Goal: Information Seeking & Learning: Compare options

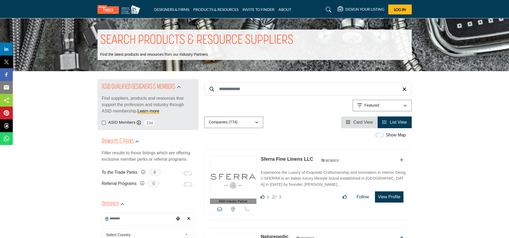
click at [248, 92] on input "Search Keyword" at bounding box center [308, 88] width 208 height 13
click at [267, 94] on input "Search Keyword" at bounding box center [308, 88] width 208 height 13
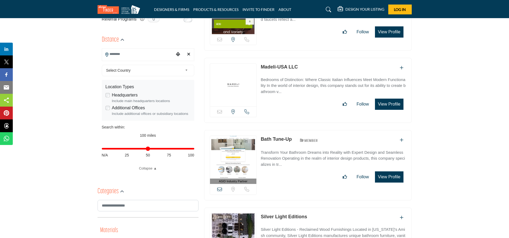
scroll to position [160, 0]
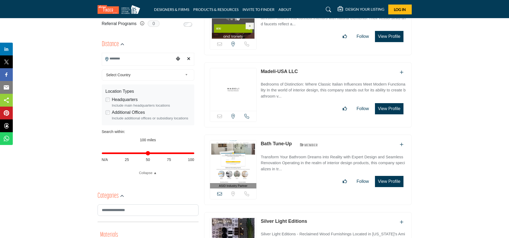
type input "********"
click at [232, 31] on img at bounding box center [233, 17] width 47 height 43
click at [231, 103] on img at bounding box center [233, 89] width 47 height 43
click at [235, 141] on img at bounding box center [233, 162] width 47 height 43
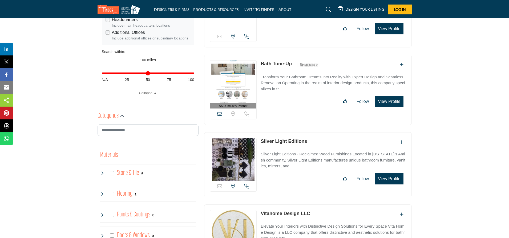
click at [238, 143] on img at bounding box center [233, 159] width 47 height 43
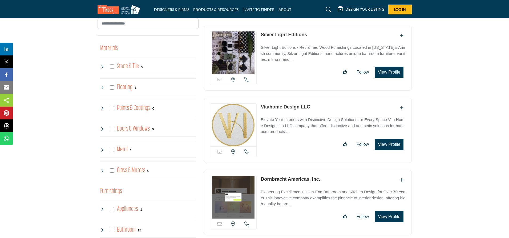
click at [237, 117] on img at bounding box center [233, 125] width 47 height 43
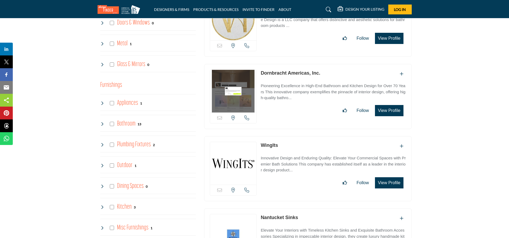
scroll to position [453, 0]
click at [244, 89] on img at bounding box center [233, 90] width 47 height 43
click at [243, 161] on img at bounding box center [233, 163] width 47 height 43
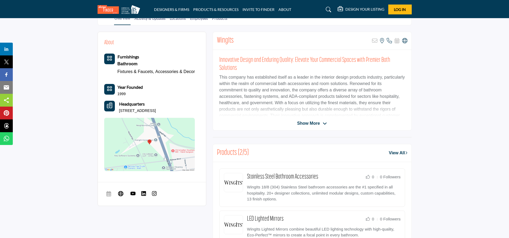
scroll to position [107, 0]
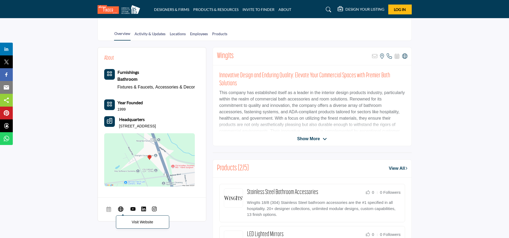
click at [122, 212] on icon at bounding box center [120, 209] width 5 height 6
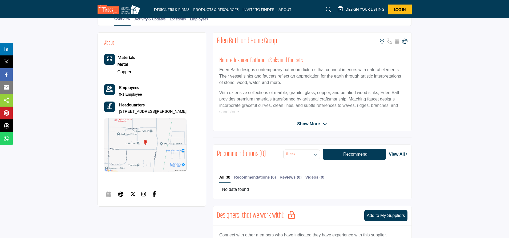
scroll to position [187, 0]
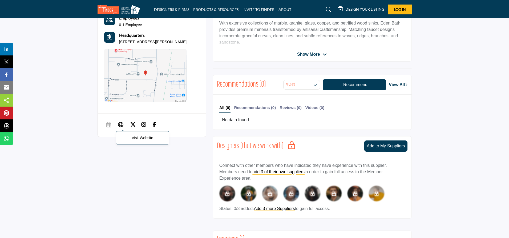
click at [121, 128] on icon at bounding box center [120, 124] width 5 height 6
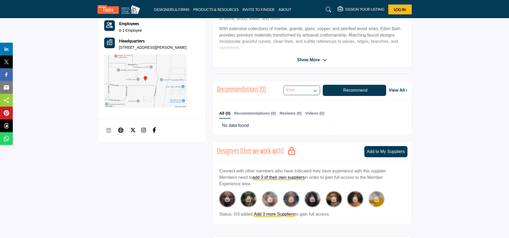
scroll to position [160, 0]
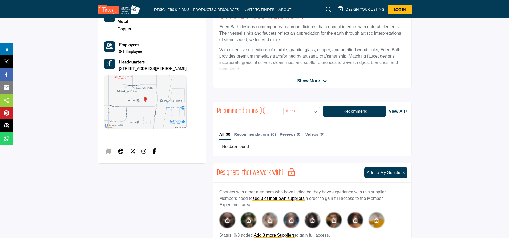
click at [318, 82] on span "Show More" at bounding box center [308, 81] width 23 height 6
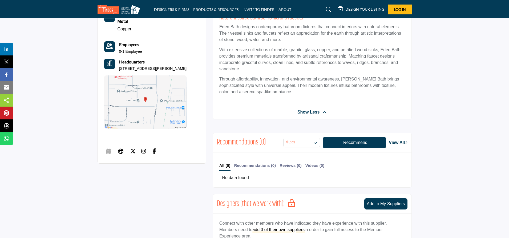
drag, startPoint x: 318, startPoint y: 82, endPoint x: 278, endPoint y: 69, distance: 42.0
click at [278, 69] on p "With extensive collections of marble, granite, glass, copper, and petrified woo…" at bounding box center [313, 60] width 186 height 26
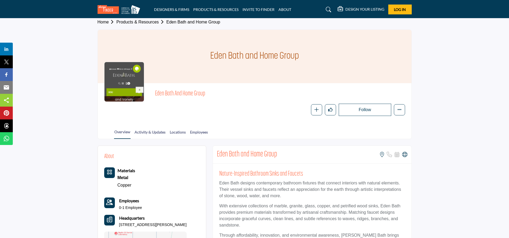
scroll to position [0, 0]
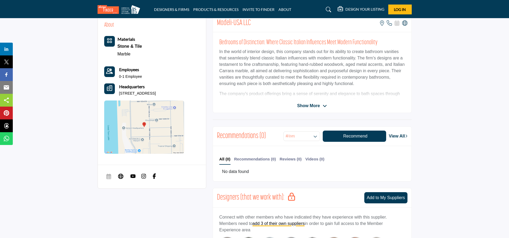
scroll to position [107, 0]
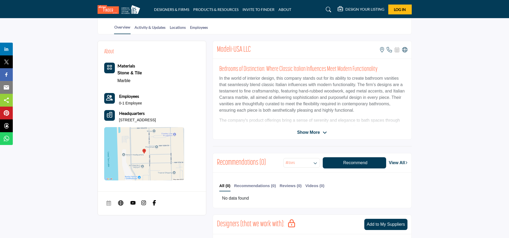
click at [294, 119] on p "The company's product offerings bring a sense of serenity and elegance to bath …" at bounding box center [313, 133] width 186 height 32
click at [315, 131] on span "Show More" at bounding box center [308, 132] width 23 height 6
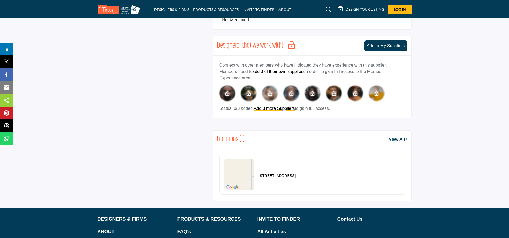
scroll to position [367, 0]
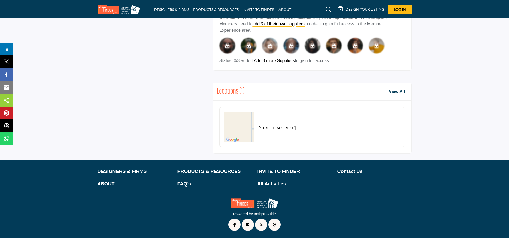
click at [248, 223] on span "LinkedIn Link" at bounding box center [247, 225] width 3 height 4
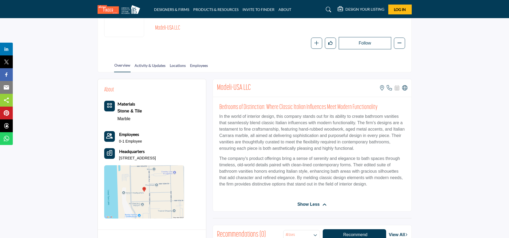
scroll to position [0, 0]
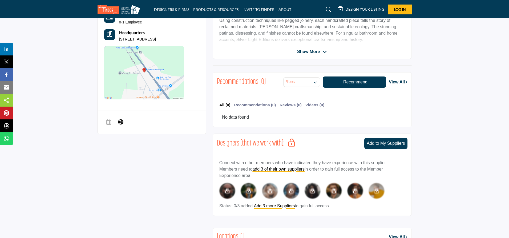
scroll to position [187, 0]
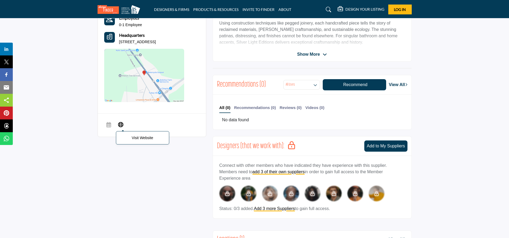
click at [121, 128] on icon at bounding box center [120, 124] width 5 height 6
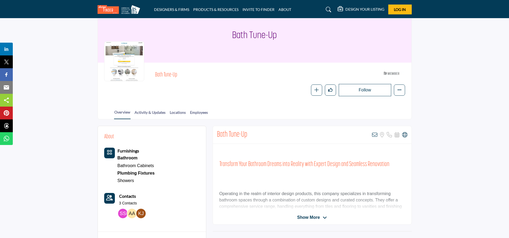
scroll to position [133, 0]
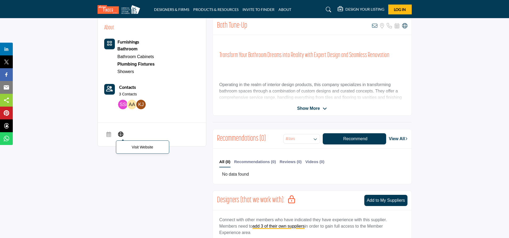
click at [120, 131] on icon at bounding box center [120, 134] width 5 height 6
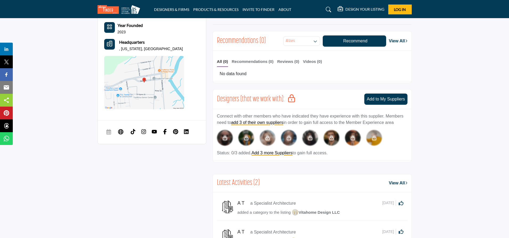
scroll to position [213, 0]
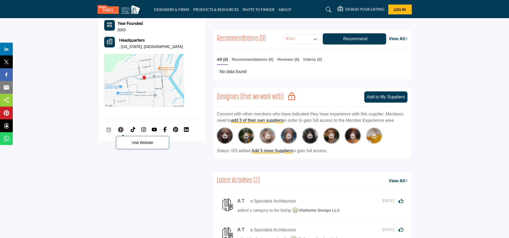
click at [121, 130] on icon at bounding box center [120, 129] width 5 height 6
click at [135, 130] on img at bounding box center [132, 129] width 5 height 5
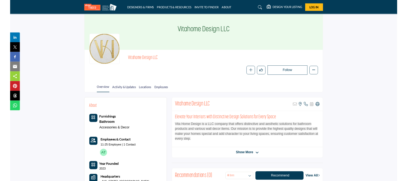
scroll to position [0, 0]
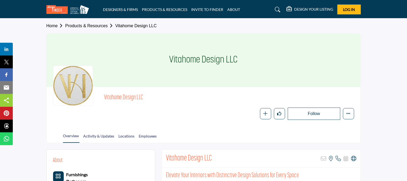
click at [68, 9] on img at bounding box center [68, 9] width 45 height 9
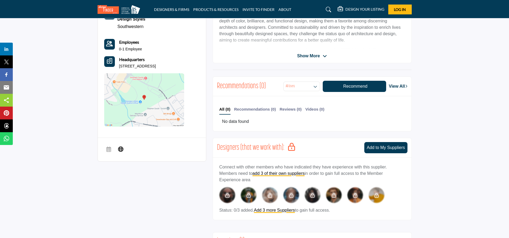
scroll to position [187, 0]
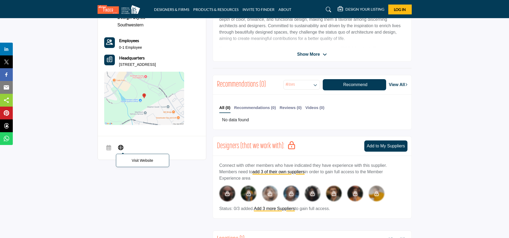
click at [118, 150] on icon at bounding box center [120, 147] width 5 height 6
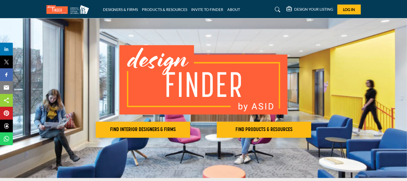
scroll to position [27, 0]
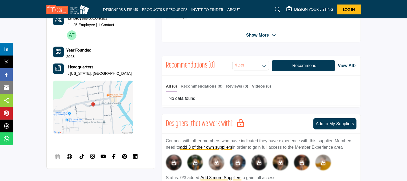
scroll to position [213, 0]
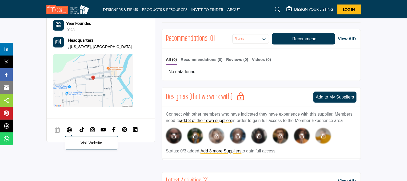
click at [68, 133] on span "Visit Website" at bounding box center [70, 130] width 10 height 11
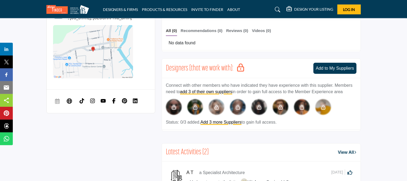
scroll to position [240, 0]
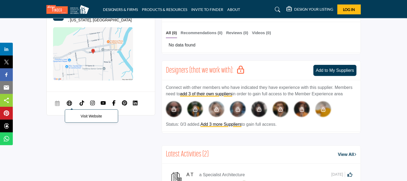
click at [71, 102] on icon at bounding box center [69, 102] width 5 height 6
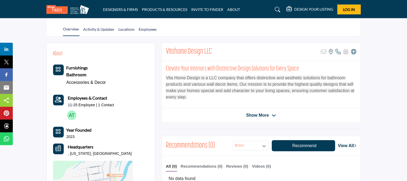
scroll to position [0, 0]
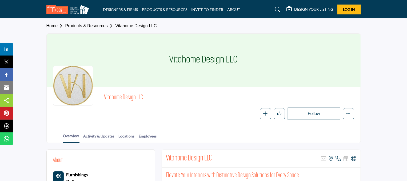
click at [91, 27] on link "Products & Resources" at bounding box center [90, 25] width 50 height 5
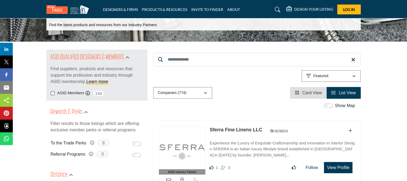
scroll to position [27, 0]
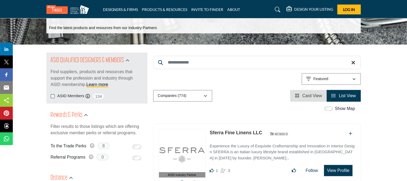
click at [212, 63] on input "Search Keyword" at bounding box center [257, 62] width 208 height 13
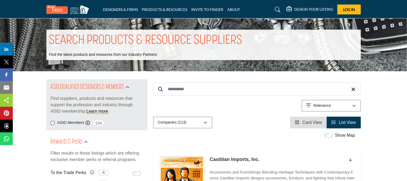
click at [222, 84] on input "**********" at bounding box center [257, 88] width 208 height 13
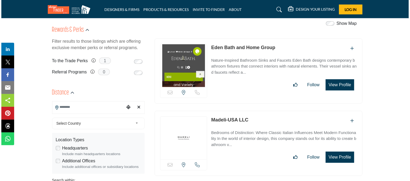
scroll to position [160, 0]
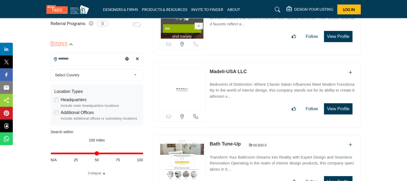
type input "********"
click at [333, 107] on button "View Profile" at bounding box center [338, 108] width 28 height 11
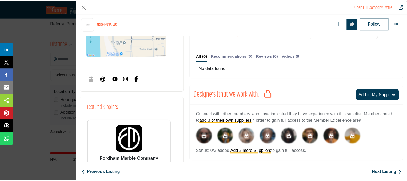
scroll to position [235, 0]
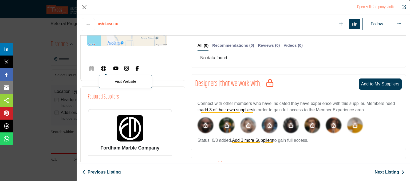
click at [104, 69] on icon "Company Data Modal" at bounding box center [103, 68] width 5 height 6
click at [67, 72] on div "Open Full Company Profile Madeli-USA LLC Follow Following 0" at bounding box center [205, 90] width 410 height 181
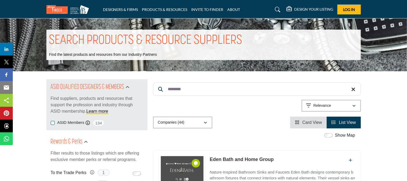
scroll to position [32, 0]
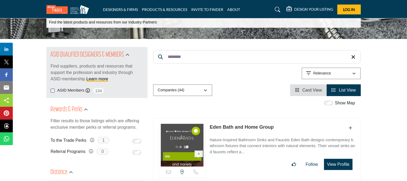
click at [198, 62] on input "********" at bounding box center [257, 56] width 208 height 13
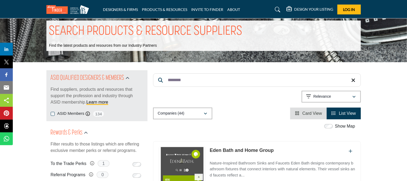
scroll to position [0, 0]
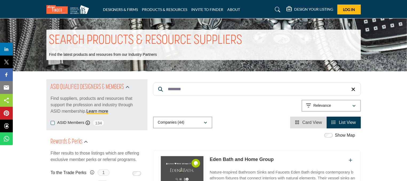
click at [226, 88] on input "********" at bounding box center [257, 88] width 208 height 13
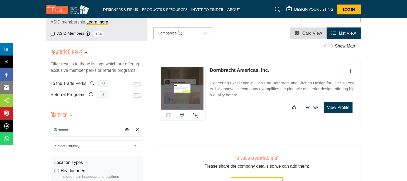
scroll to position [80, 0]
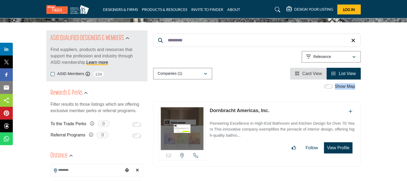
scroll to position [27, 0]
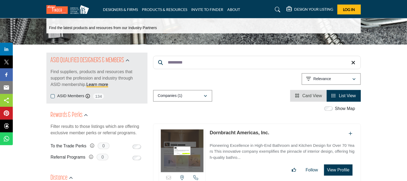
click at [211, 59] on input "*********" at bounding box center [257, 62] width 208 height 13
type input "********"
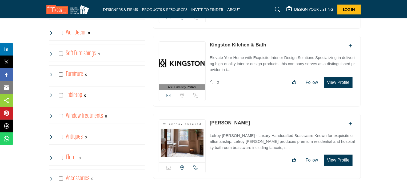
scroll to position [827, 0]
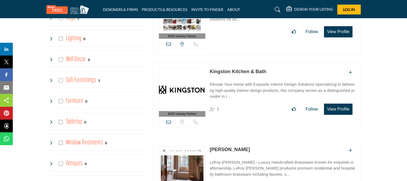
drag, startPoint x: 216, startPoint y: 80, endPoint x: 246, endPoint y: 66, distance: 34.2
click at [246, 69] on link "Kingston Kitchen & Bath" at bounding box center [238, 71] width 57 height 5
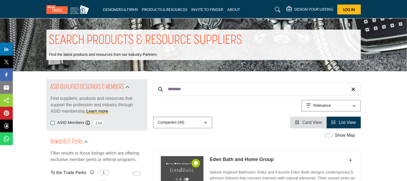
scroll to position [53, 0]
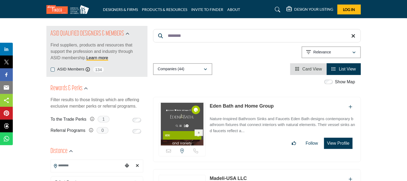
click at [99, 71] on span "134" at bounding box center [99, 69] width 12 height 7
click at [101, 67] on div "ASID QUALIFIED DESIGNERS & MEMBERS Find suppliers, products and resources that …" at bounding box center [96, 51] width 101 height 51
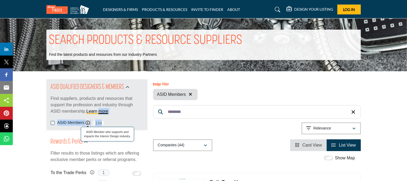
click at [89, 130] on span "ASID Member who supports and impacts the Interior Design industry." at bounding box center [107, 134] width 47 height 9
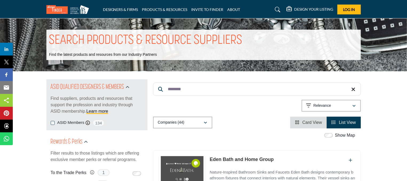
click at [50, 123] on div "ASID QUALIFIED DESIGNERS & MEMBERS Find suppliers, products and resources that …" at bounding box center [96, 104] width 101 height 51
click at [54, 121] on div "ASID Members ASID Member who supports and impacts the Interior Design industry.…" at bounding box center [97, 122] width 93 height 7
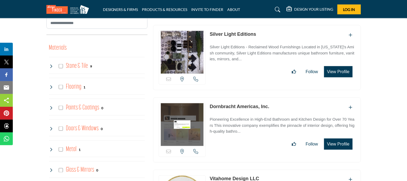
scroll to position [347, 0]
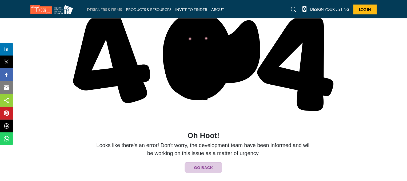
scroll to position [123, 0]
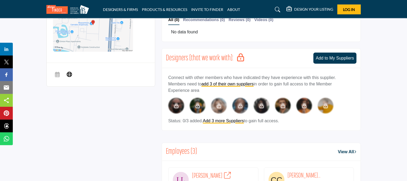
scroll to position [240, 0]
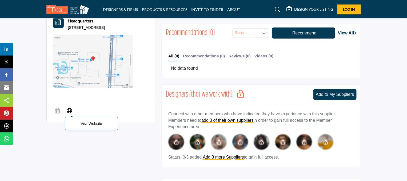
click at [72, 110] on icon at bounding box center [69, 110] width 5 height 6
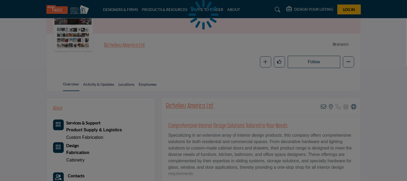
click at [131, 59] on div "Follow Following Message Recommend Add to My Suppliers Claim Listing Report Pag…" at bounding box center [229, 62] width 250 height 12
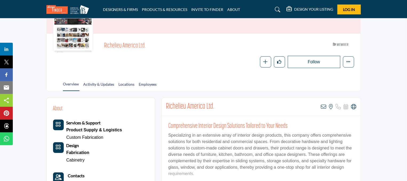
drag, startPoint x: 154, startPoint y: 46, endPoint x: 101, endPoint y: 46, distance: 52.5
click at [101, 48] on div "Richelieu America Ltd. ASID Member who supports and impacts the Interior Design…" at bounding box center [203, 54] width 301 height 28
copy span "Richelieu America Ltd."
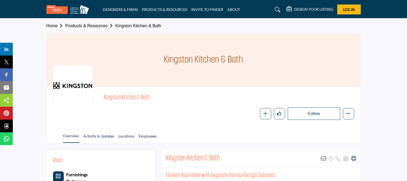
drag, startPoint x: 122, startPoint y: 98, endPoint x: 98, endPoint y: 98, distance: 24.0
click at [98, 98] on div "Kingston Kitchen & Bath Follow Following Message Recommend Add to My Suppliers …" at bounding box center [203, 106] width 301 height 26
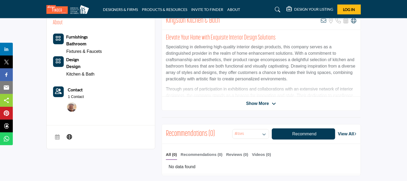
scroll to position [160, 0]
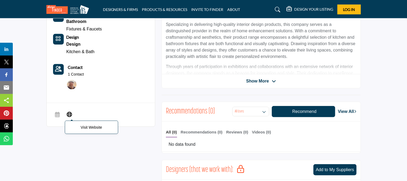
click at [71, 111] on icon at bounding box center [69, 114] width 5 height 6
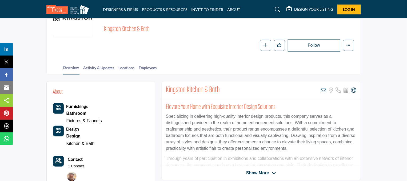
scroll to position [27, 0]
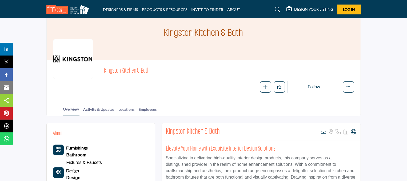
drag, startPoint x: 166, startPoint y: 75, endPoint x: 73, endPoint y: 75, distance: 93.9
click at [73, 75] on div "Kingston Kitchen & Bath Follow Following Message Recommend Add to My Suppliers …" at bounding box center [203, 80] width 301 height 26
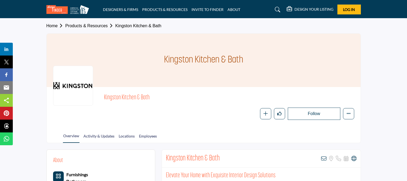
click at [152, 100] on span "Kingston Kitchen & Bath" at bounding box center [164, 97] width 120 height 9
drag, startPoint x: 164, startPoint y: 98, endPoint x: 101, endPoint y: 99, distance: 63.2
click at [101, 99] on div "Kingston Kitchen & Bath Follow Following Message Recommend Add to My Suppliers …" at bounding box center [203, 106] width 301 height 26
copy span "Kingston Kitchen & Bath"
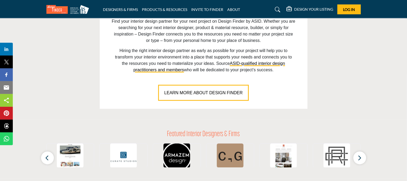
scroll to position [507, 0]
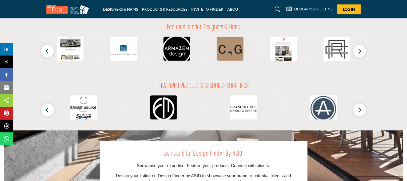
drag, startPoint x: 45, startPoint y: 25, endPoint x: 127, endPoint y: 34, distance: 82.5
click at [127, 34] on div "Featured Interior Designers & Firms ‹ ›" at bounding box center [203, 41] width 320 height 37
click at [358, 51] on icon "button" at bounding box center [360, 51] width 4 height 7
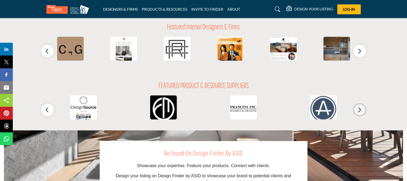
click at [355, 111] on button "button" at bounding box center [359, 109] width 13 height 13
click at [364, 53] on button "button" at bounding box center [359, 51] width 13 height 13
